Goal: Information Seeking & Learning: Learn about a topic

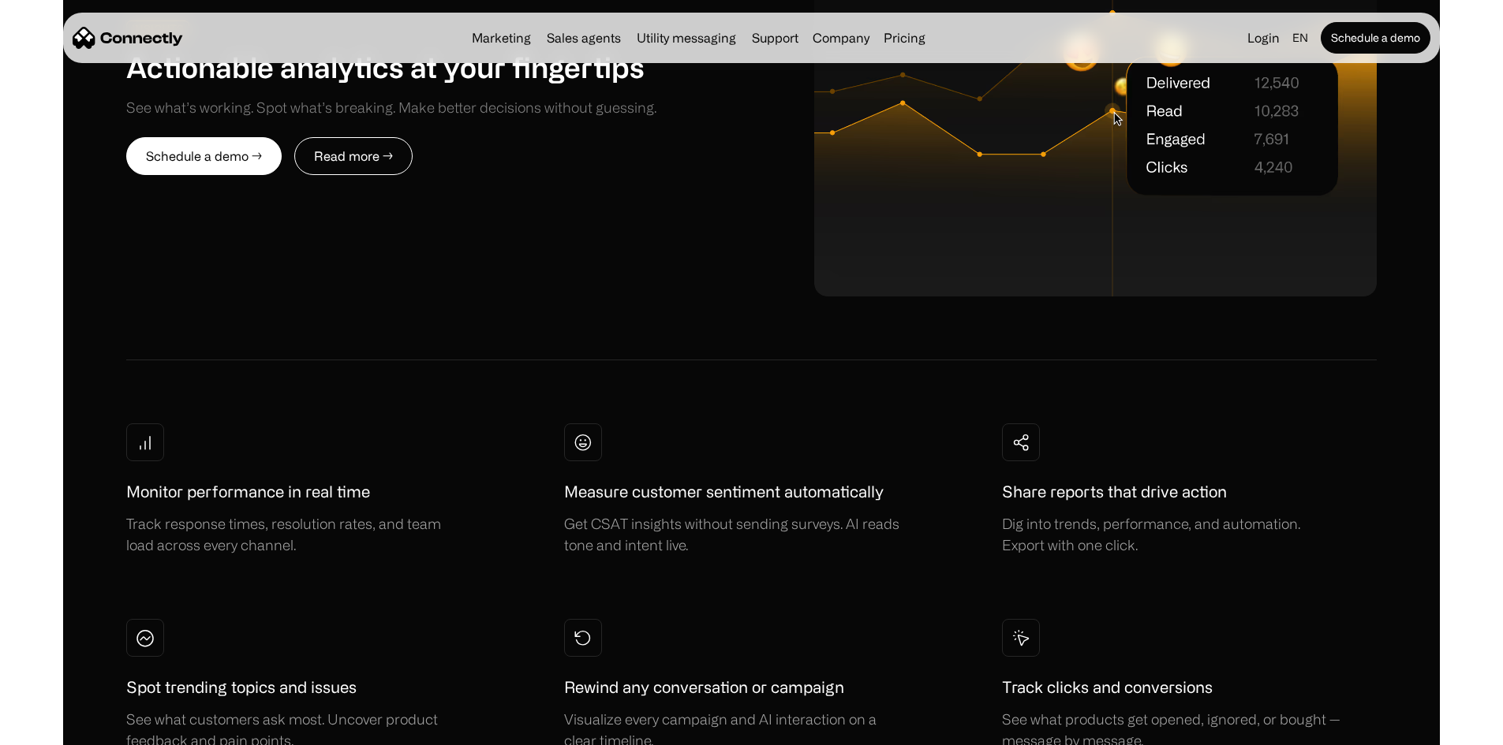
scroll to position [3865, 0]
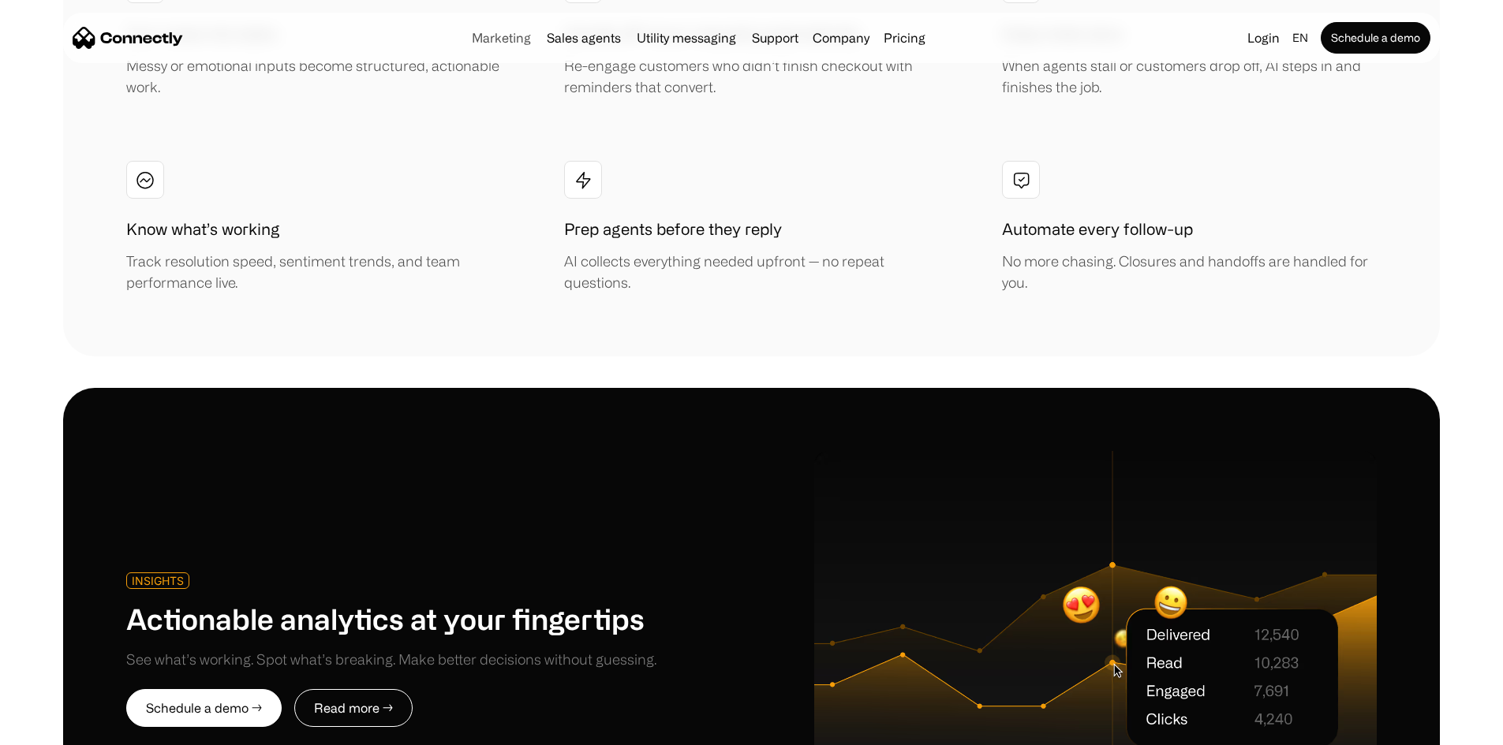
click at [469, 41] on link "Marketing" at bounding box center [501, 38] width 72 height 13
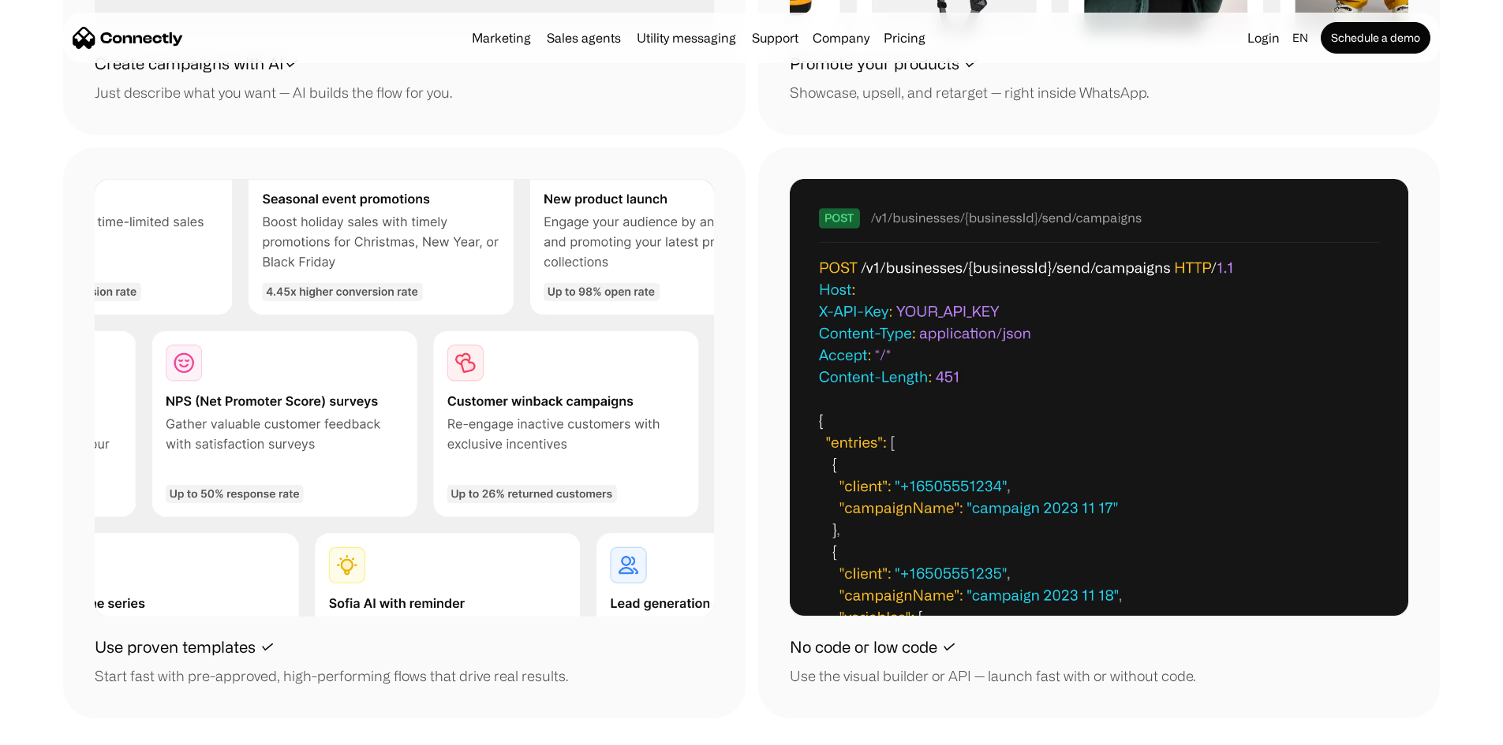
scroll to position [2051, 0]
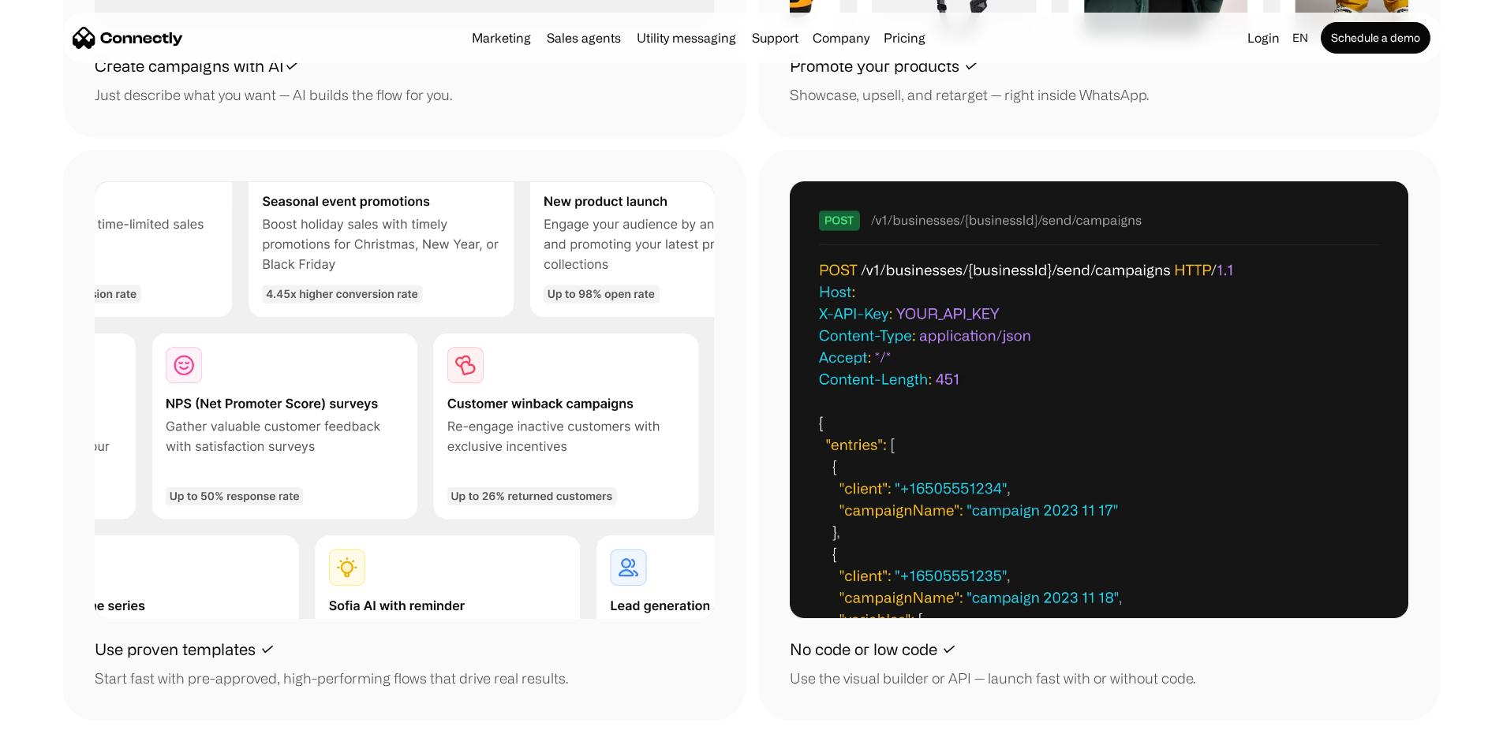
click at [551, 49] on div "Marketing Sales agents Utility messaging Support Company About us Careers Conta…" at bounding box center [698, 38] width 466 height 22
click at [555, 36] on link "Sales agents" at bounding box center [583, 38] width 87 height 13
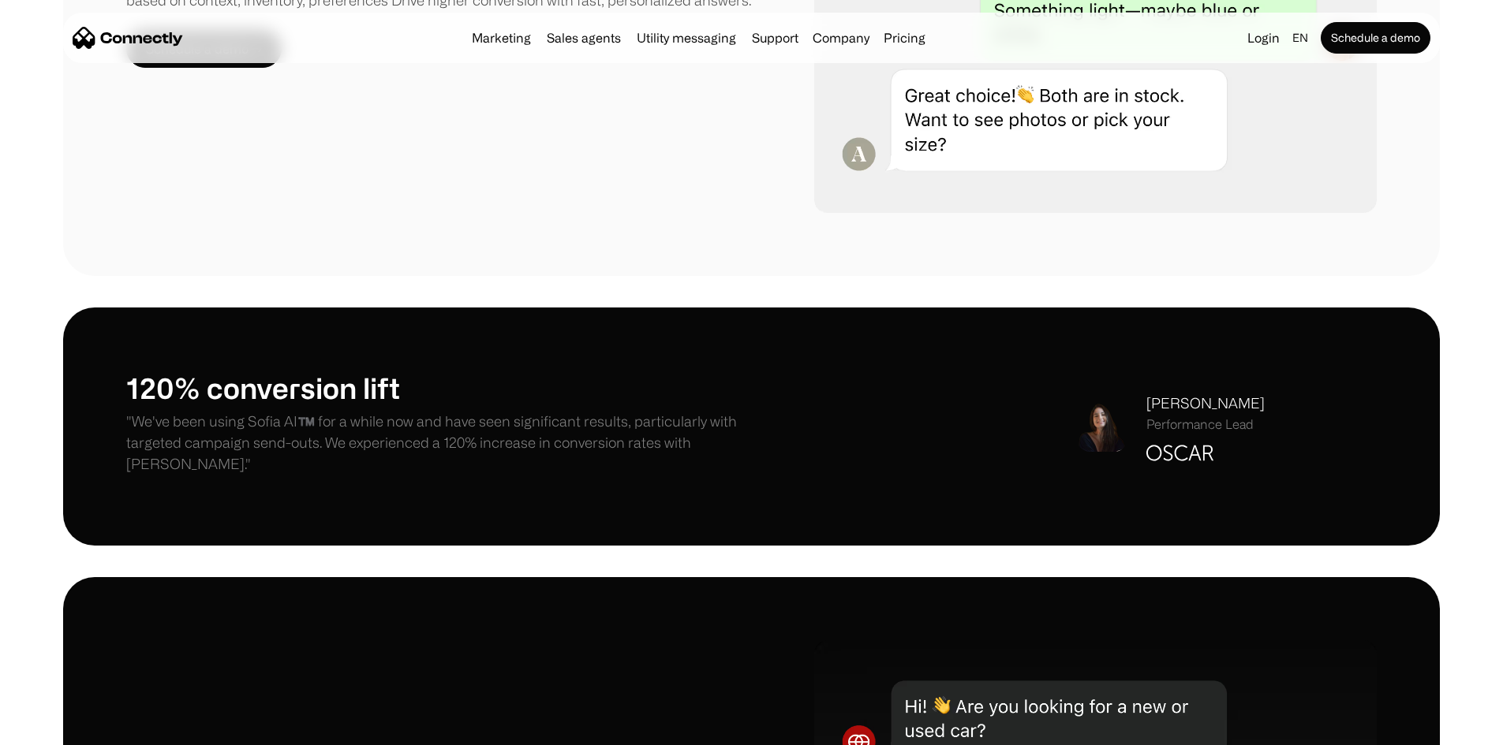
scroll to position [1420, 0]
